Goal: Use online tool/utility: Utilize a website feature to perform a specific function

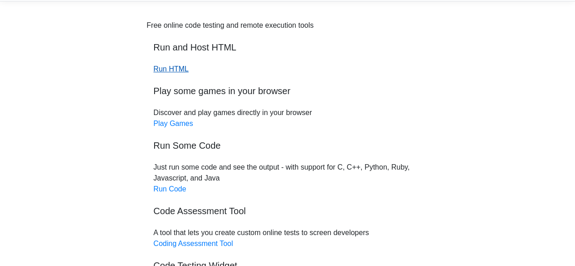
scroll to position [45, 0]
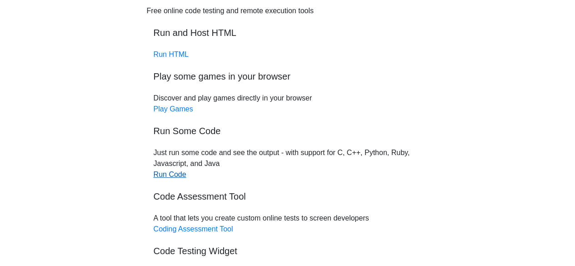
click at [175, 175] on link "Run Code" at bounding box center [170, 174] width 33 height 8
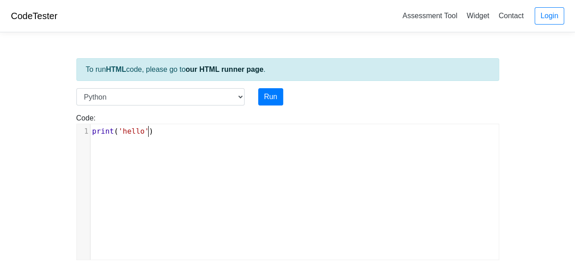
scroll to position [4, 0]
click at [157, 134] on pre "print ( 'hello' )" at bounding box center [298, 131] width 416 height 11
type textarea "​"
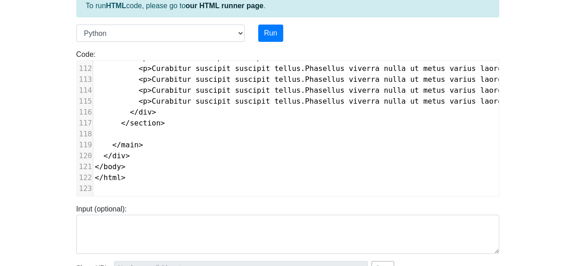
scroll to position [54, 0]
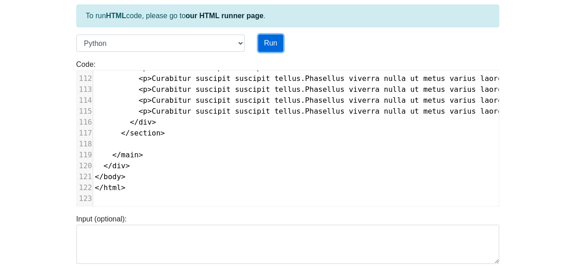
click at [275, 48] on button "Run" at bounding box center [270, 43] width 25 height 17
type input "https://codetester.io/runner?s=4MX6YwyVlo"
type textarea "Submission status: Runtime Error (NZEC) Stderr: File "script.py", line 1 print(…"
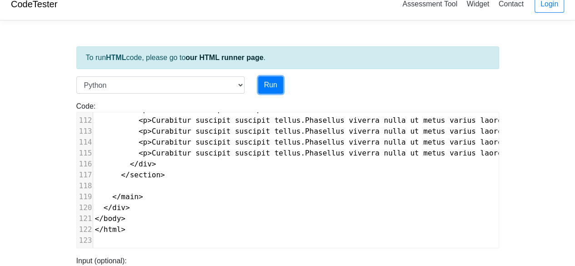
scroll to position [0, 0]
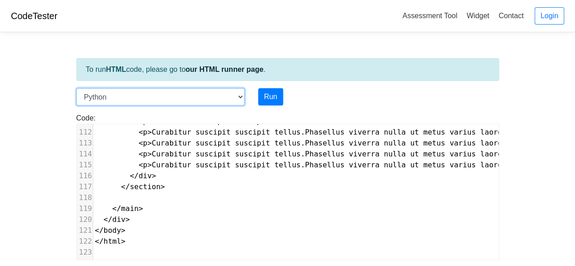
click at [195, 94] on select "C C++ Go Java Javascript Python Ruby" at bounding box center [160, 96] width 168 height 17
select select "c"
click at [76, 88] on select "C C++ Go Java Javascript Python Ruby" at bounding box center [160, 96] width 168 height 17
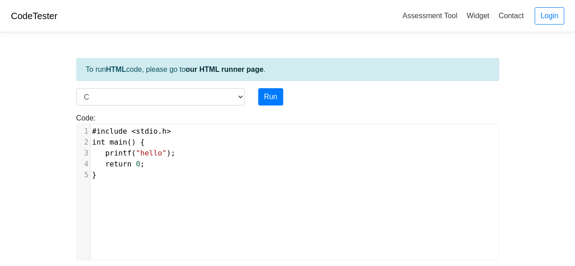
scroll to position [4, 0]
click at [195, 188] on div "xxxxxxxxxx 1 #include < stdio . h > 2 int main () { 3 printf ( "hello" ); 4 ret…" at bounding box center [295, 198] width 436 height 149
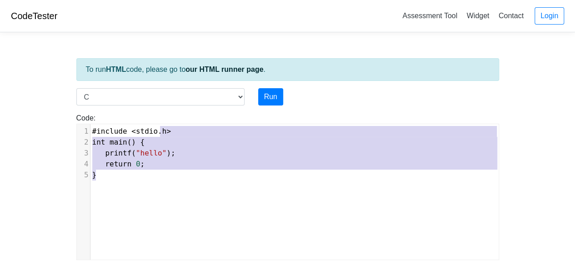
type textarea "#include <stdio.h> int main() { printf("hello"); return 0; }"
drag, startPoint x: 194, startPoint y: 183, endPoint x: 144, endPoint y: 117, distance: 83.1
click at [144, 117] on div "Code: #include <stdio.h> int main() { printf("hello"); return 0; } #include <st…" at bounding box center [288, 186] width 436 height 147
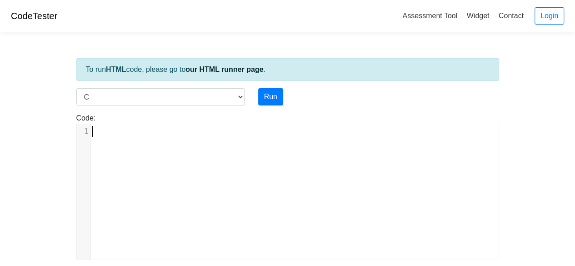
type textarea "​"
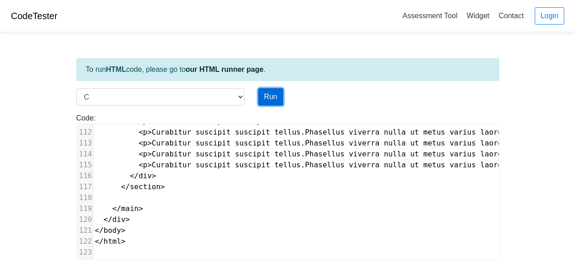
click at [266, 94] on button "Run" at bounding box center [270, 96] width 25 height 17
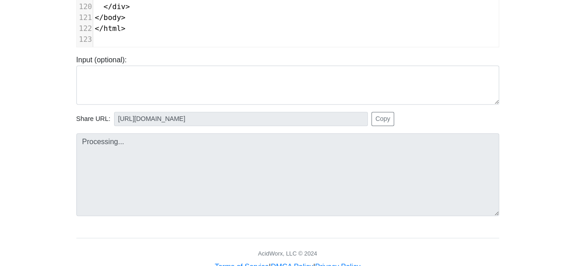
scroll to position [227, 0]
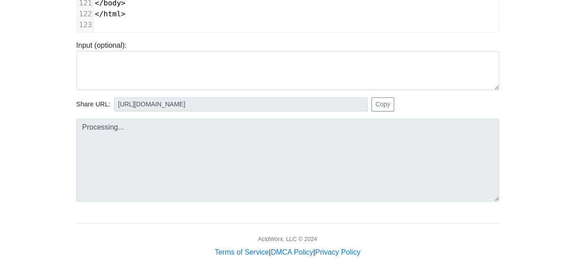
type input "https://codetester.io/runner?s=v2lPoArYWn"
type textarea "Submission status: Compilation Error Compile Output: main.c:1:1: error: expecte…"
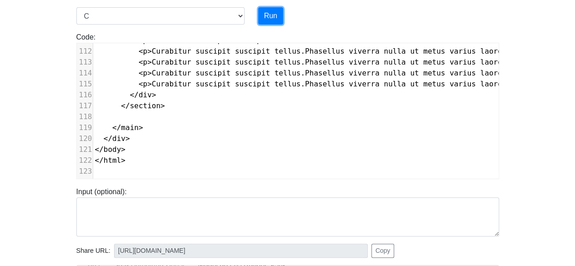
scroll to position [0, 0]
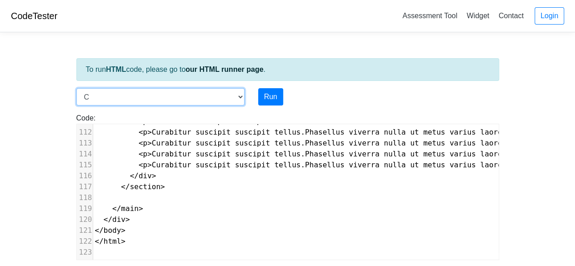
click at [218, 95] on select "C C++ Go Java Javascript Python Ruby" at bounding box center [160, 96] width 168 height 17
select select "cpp"
click at [76, 88] on select "C C++ Go Java Javascript Python Ruby" at bounding box center [160, 96] width 168 height 17
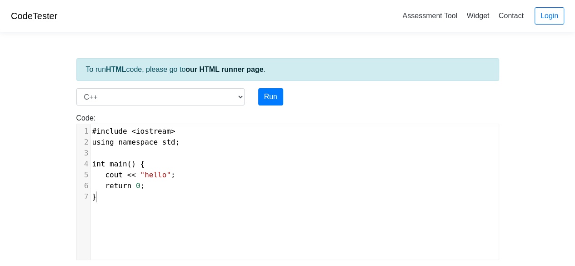
scroll to position [4, 0]
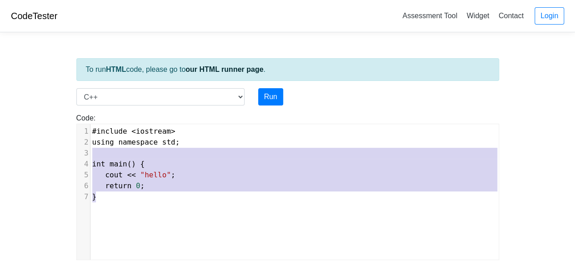
type textarea "#include <iostream> using namespace std; int main() { cout << "hello"; return 0…"
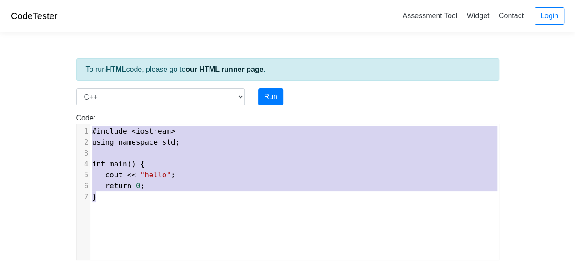
drag, startPoint x: 216, startPoint y: 207, endPoint x: 72, endPoint y: 109, distance: 174.8
click at [74, 110] on div "Code: #include <iostream> using namespace std; int main() { cout << "hello"; re…" at bounding box center [288, 182] width 436 height 155
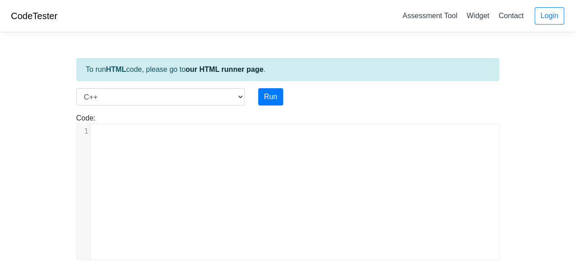
type textarea "​"
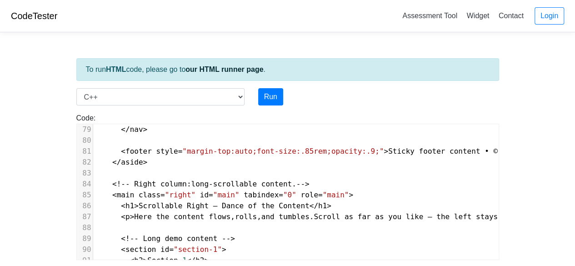
scroll to position [0, 0]
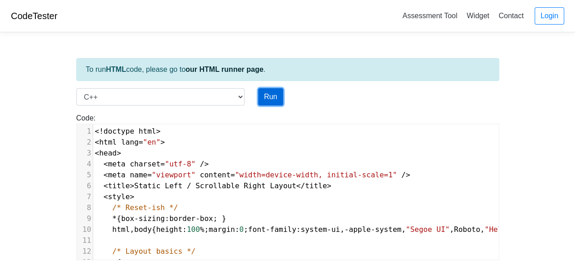
click at [278, 95] on button "Run" at bounding box center [270, 96] width 25 height 17
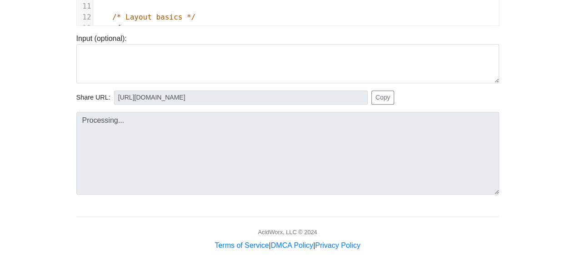
type input "https://codetester.io/runner?s=dYWNLEV3X5"
type textarea "Submission status: Compilation Error Compile Output: main.cpp:26:42: error: str…"
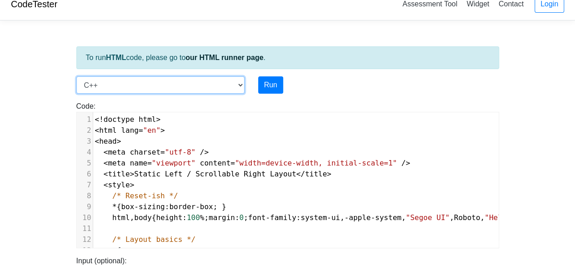
click at [229, 85] on select "C C++ Go Java Javascript Python Ruby" at bounding box center [160, 84] width 168 height 17
select select "java"
click at [76, 76] on select "C C++ Go Java Javascript Python Ruby" at bounding box center [160, 84] width 168 height 17
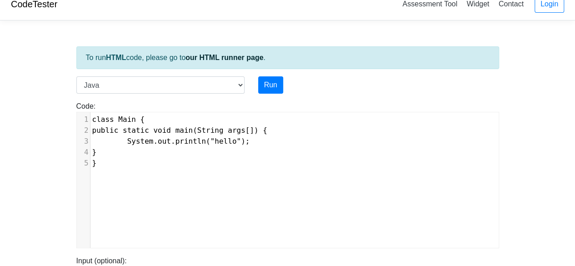
type textarea "​"
drag, startPoint x: 107, startPoint y: 163, endPoint x: 102, endPoint y: 178, distance: 15.8
type textarea "​"
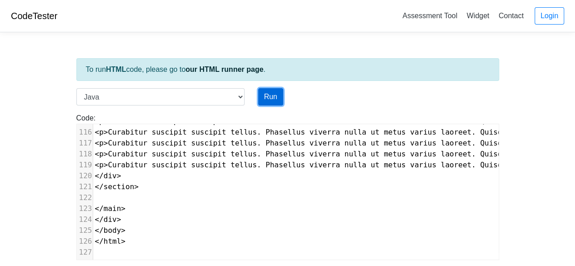
click at [266, 100] on button "Run" at bounding box center [270, 96] width 25 height 17
type input "https://codetester.io/runner?s=koW1bnvplR"
type textarea "Submission status: Compilation Error Compile Output: Main.java:5: error: class,…"
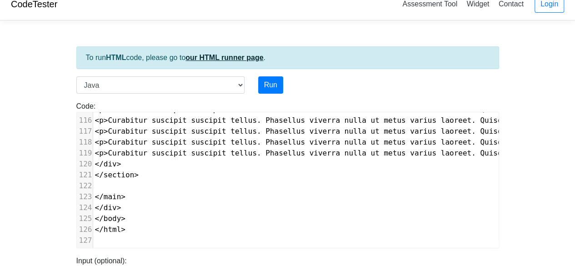
click at [227, 57] on link "our HTML runner page" at bounding box center [225, 58] width 78 height 8
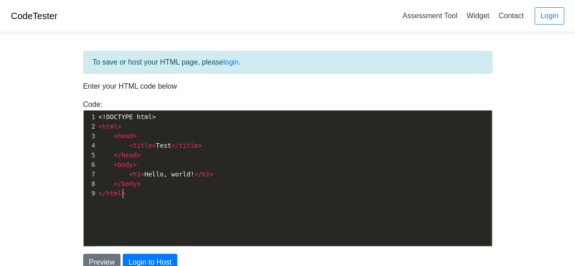
scroll to position [3, 0]
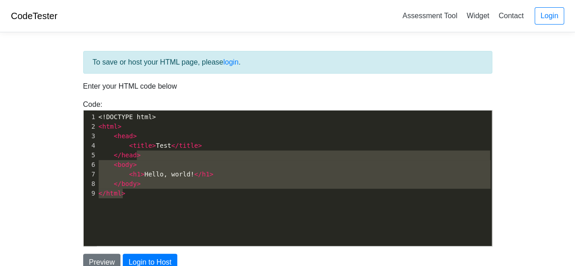
drag, startPoint x: 181, startPoint y: 215, endPoint x: 141, endPoint y: 155, distance: 71.4
click at [141, 155] on div "x 1 <!DOCTYPE html> 2 < html > 3 < head > 4 < title > Test </ title > 5 </ head…" at bounding box center [295, 184] width 422 height 149
type textarea "​ <body> <h1>Hello, world!</h1> </body> </html>"
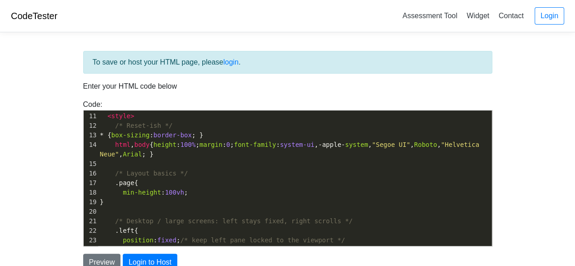
scroll to position [0, 0]
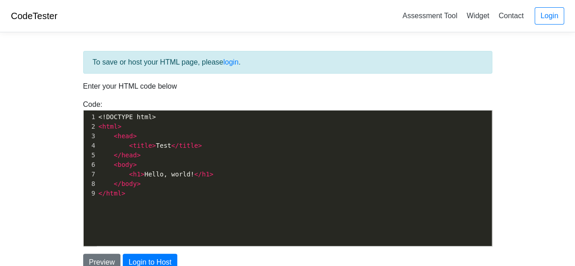
click at [135, 86] on p "Enter your HTML code below" at bounding box center [287, 86] width 409 height 11
click at [109, 261] on button "Preview" at bounding box center [102, 262] width 38 height 17
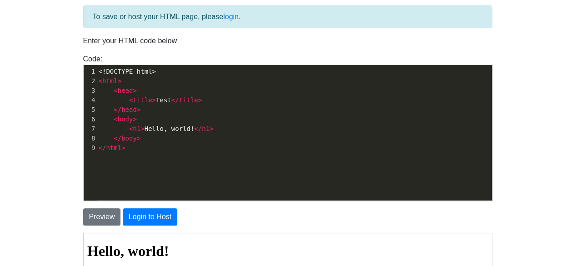
scroll to position [3, 0]
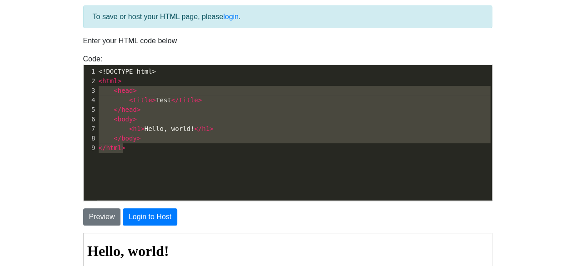
type textarea "<!DOCTYPE html> <html> <head> <title>Test</title> </head> <body> <h1>Hello, wor…"
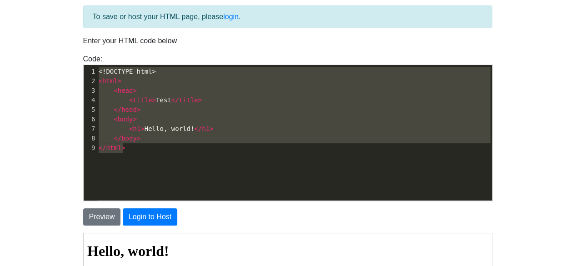
drag, startPoint x: 172, startPoint y: 152, endPoint x: 68, endPoint y: 66, distance: 135.0
click at [68, 66] on body "CodeTester Assessment Tool Widget Contact Login To save or host your HTML page,…" at bounding box center [287, 215] width 575 height 520
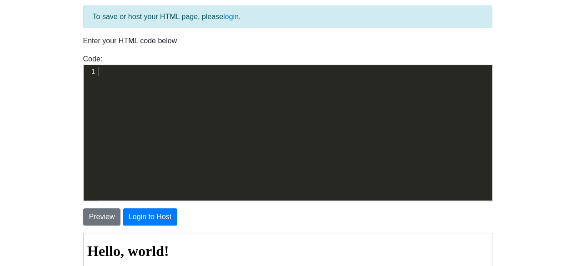
type textarea "​"
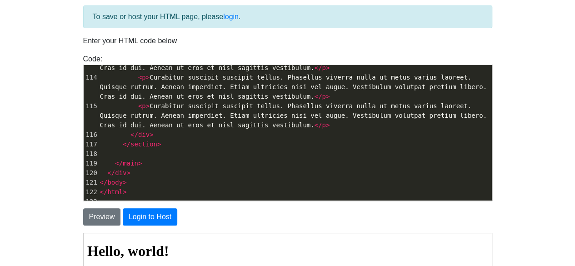
click at [38, 148] on body "CodeTester Assessment Tool Widget Contact Login To save or host your HTML page,…" at bounding box center [287, 215] width 575 height 520
click at [88, 210] on button "Preview" at bounding box center [102, 216] width 38 height 17
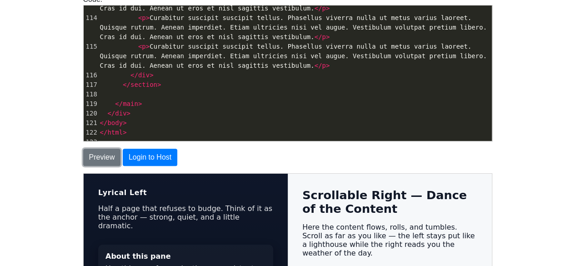
scroll to position [45, 0]
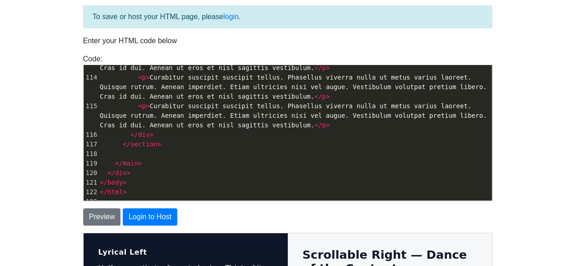
click at [181, 144] on pre "</ section >" at bounding box center [295, 145] width 394 height 10
type textarea "</section>"
click at [181, 144] on pre "</ section >" at bounding box center [295, 145] width 394 height 10
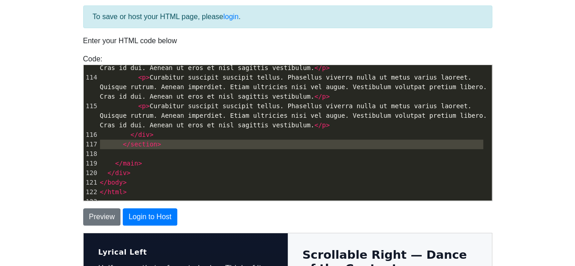
click at [181, 144] on pre "</ section >" at bounding box center [295, 145] width 394 height 10
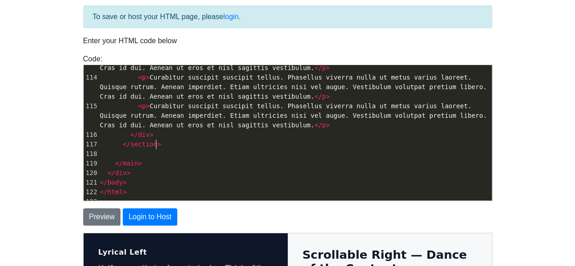
click at [184, 167] on pre "</ main >" at bounding box center [295, 164] width 394 height 10
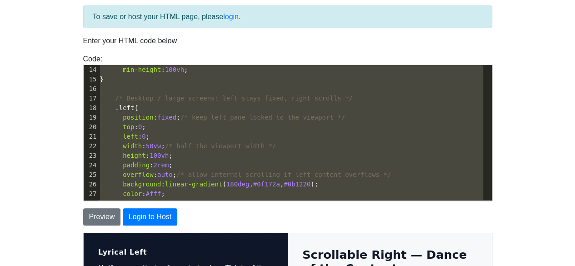
scroll to position [40, 0]
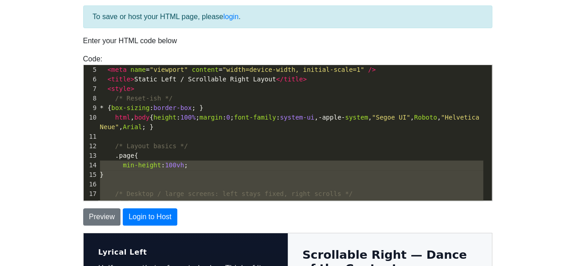
type textarea "<!doctype html> <html lang="en"> <head> <meta charset="utf-8" /> <meta name="vi…"
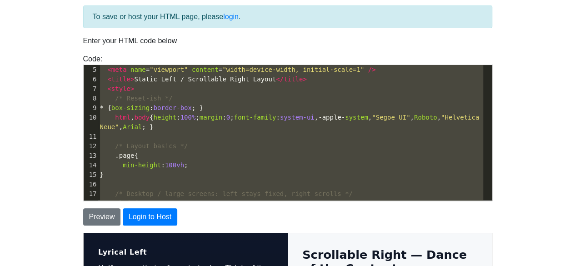
scroll to position [0, 0]
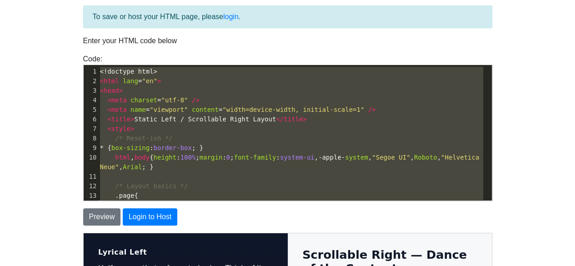
drag, startPoint x: 190, startPoint y: 181, endPoint x: 89, endPoint y: -4, distance: 210.2
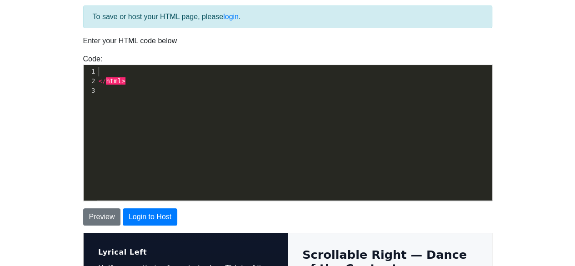
type textarea "</html>"
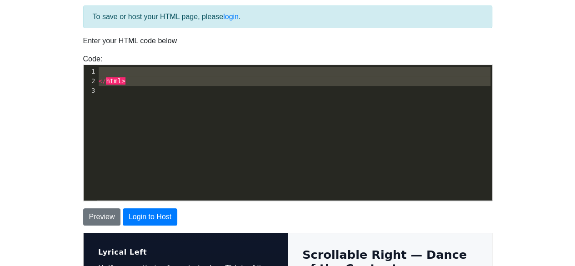
drag, startPoint x: 125, startPoint y: 100, endPoint x: 70, endPoint y: 32, distance: 87.1
click at [70, 32] on div "To save or host your HTML page, please login . Enter your HTML code below Code:…" at bounding box center [288, 234] width 436 height 480
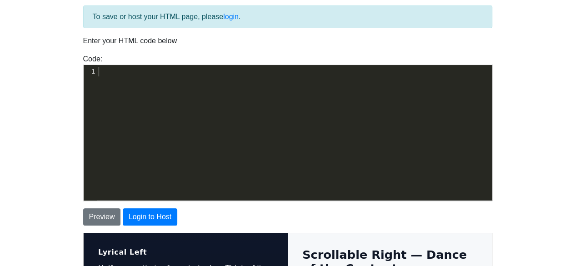
type textarea "​"
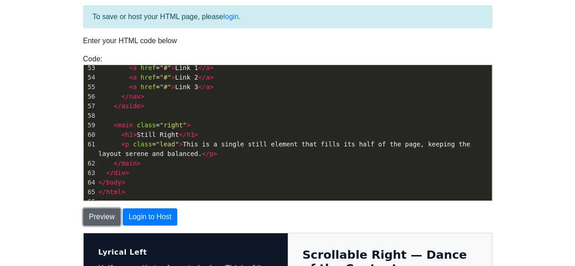
click at [99, 216] on button "Preview" at bounding box center [102, 216] width 38 height 17
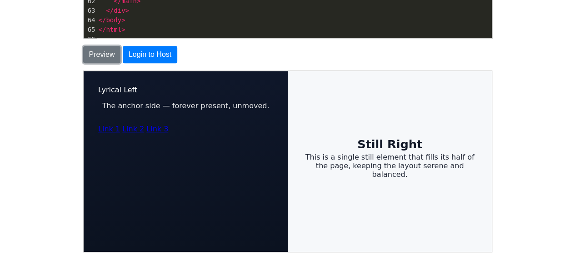
scroll to position [227, 0]
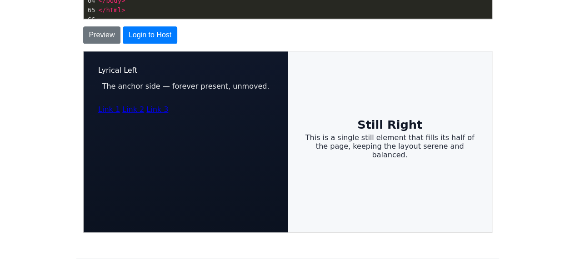
click at [41, 80] on body "CodeTester Assessment Tool Widget Contact Login To save or host your HTML page,…" at bounding box center [287, 33] width 575 height 520
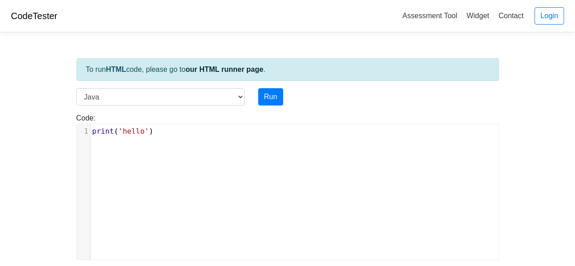
select select "java"
